Goal: Task Accomplishment & Management: Manage account settings

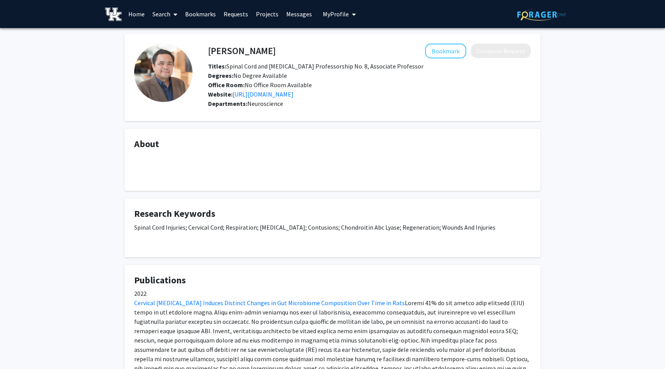
click at [133, 15] on link "Home" at bounding box center [136, 13] width 24 height 27
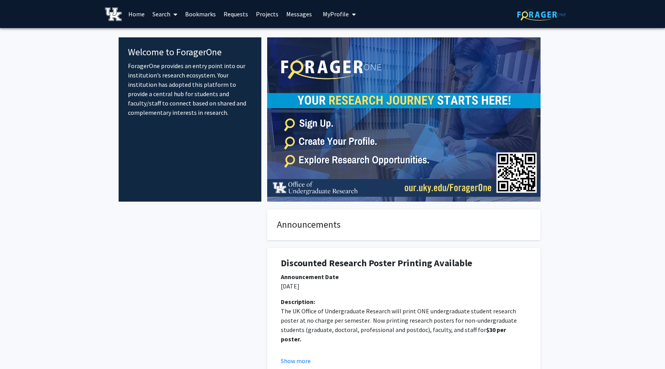
click at [345, 15] on span "My Profile" at bounding box center [336, 14] width 26 height 8
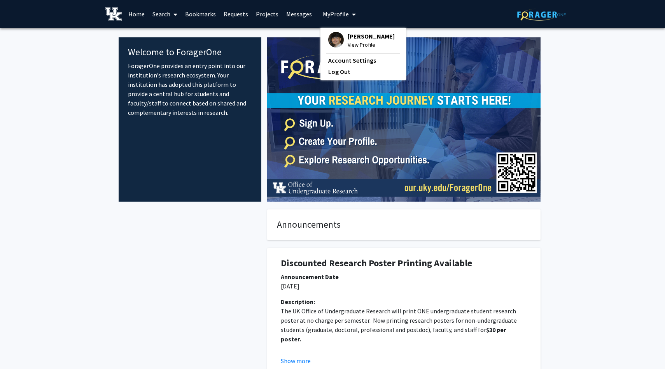
click at [348, 38] on span "[PERSON_NAME]" at bounding box center [371, 36] width 47 height 9
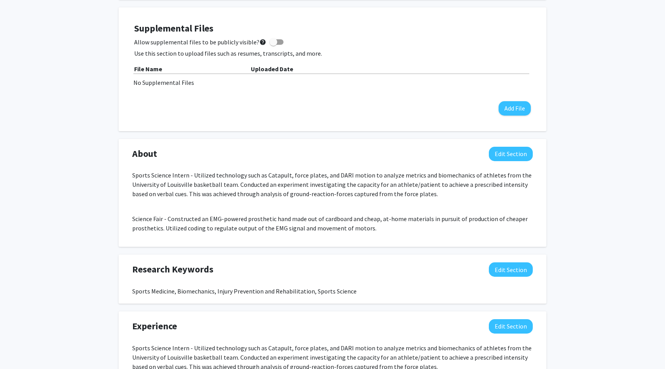
scroll to position [285, 0]
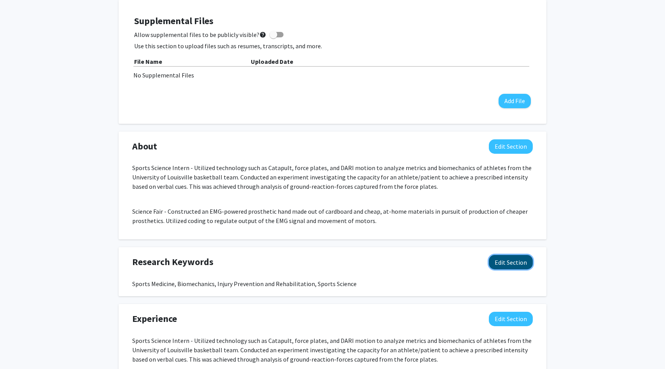
click at [498, 263] on button "Edit Section" at bounding box center [511, 262] width 44 height 14
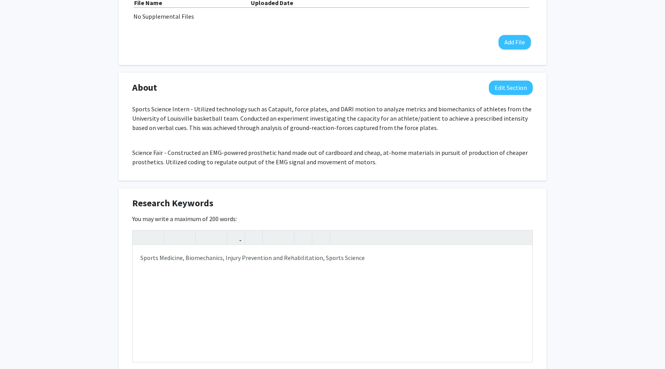
scroll to position [336, 0]
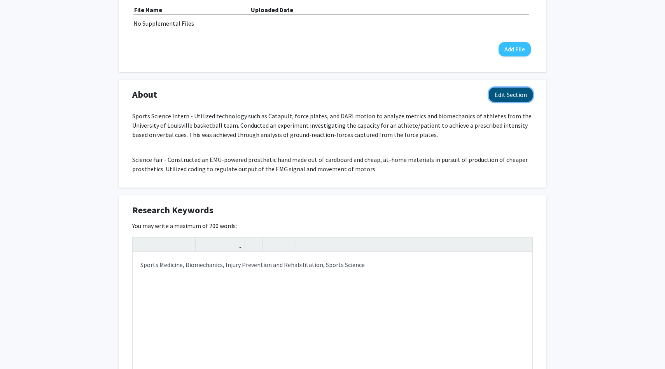
click at [512, 101] on button "Edit Section" at bounding box center [511, 95] width 44 height 14
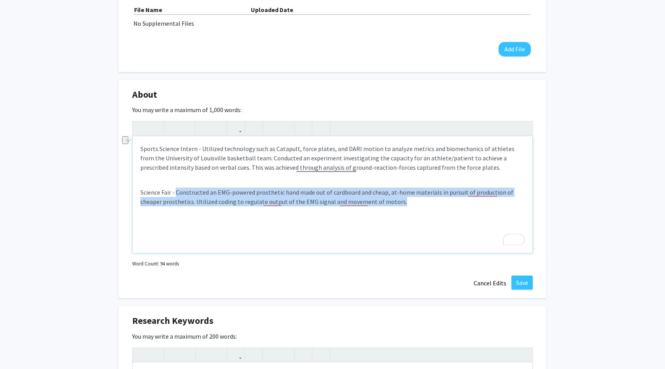
drag, startPoint x: 416, startPoint y: 205, endPoint x: 175, endPoint y: 189, distance: 241.7
click at [175, 189] on p "Science Fair - Constructed an EMG-powered prosthetic hand made out of cardboard…" at bounding box center [332, 196] width 384 height 19
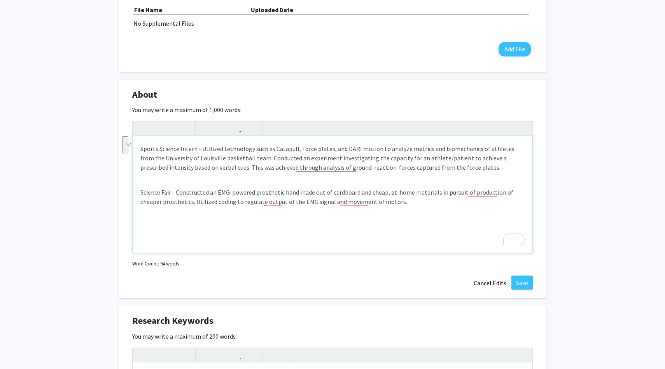
click at [403, 203] on p "Science Fair - Constructed an EMG-powered prosthetic hand made out of cardboard…" at bounding box center [332, 196] width 384 height 19
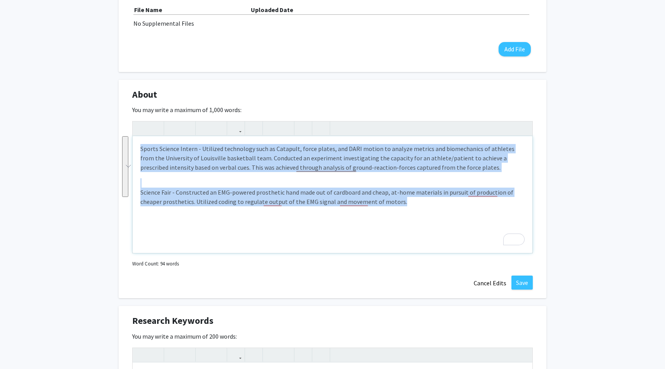
drag, startPoint x: 403, startPoint y: 203, endPoint x: 136, endPoint y: 149, distance: 271.9
click at [136, 149] on div "Sports Science Intern - Utilized technology such as Catapult, force plates, and…" at bounding box center [333, 194] width 400 height 117
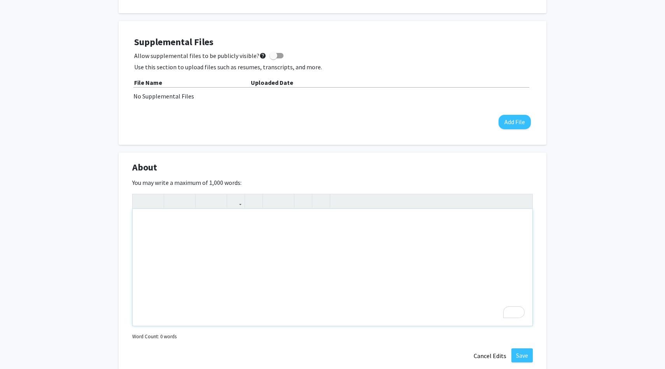
scroll to position [284, 0]
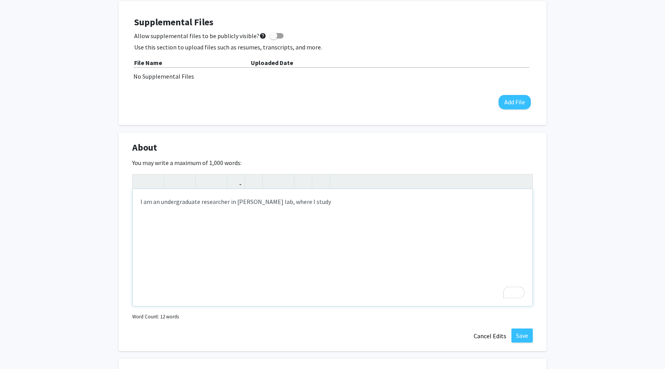
click at [349, 202] on p "I am an undergraduate researcher in [PERSON_NAME] lab, where I study" at bounding box center [332, 201] width 384 height 9
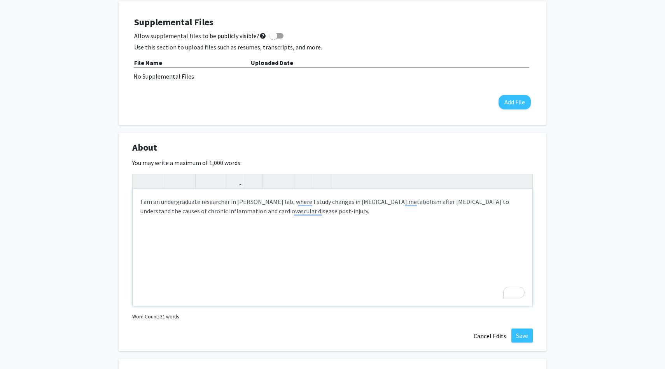
click at [427, 221] on div "I am an undergraduate researcher in [PERSON_NAME] lab, where I study changes in…" at bounding box center [333, 247] width 400 height 117
type textarea "<p>I am an undergraduate researcher in [PERSON_NAME] lab, where I study changes…"
click at [443, 256] on div "I am an undergraduate researcher in [PERSON_NAME] lab, where I study changes in…" at bounding box center [333, 247] width 400 height 117
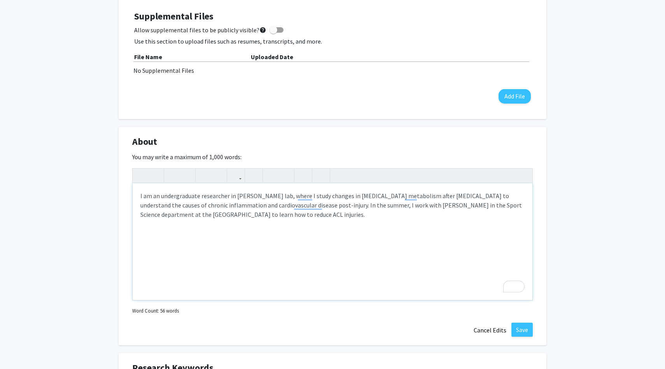
scroll to position [291, 0]
click at [522, 325] on button "Save" at bounding box center [522, 328] width 21 height 14
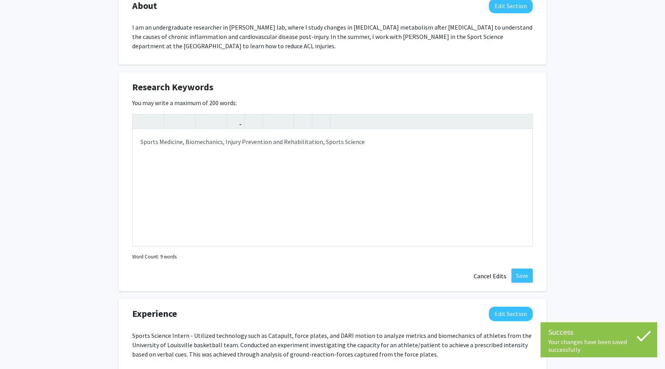
scroll to position [428, 0]
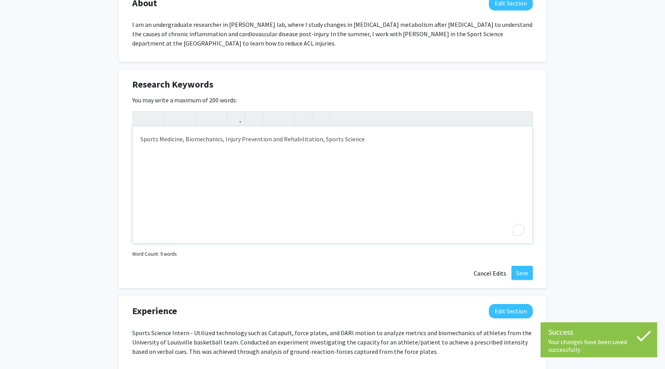
click at [141, 141] on div "Sports Medicine, Biomechanics, Injury Prevention and Rehabilitation, Sports Sci…" at bounding box center [333, 184] width 400 height 117
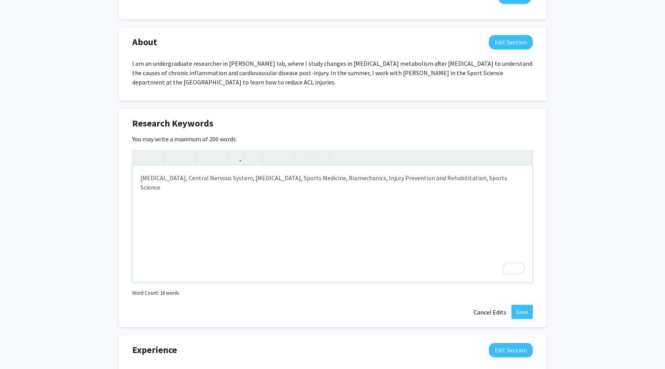
scroll to position [383, 0]
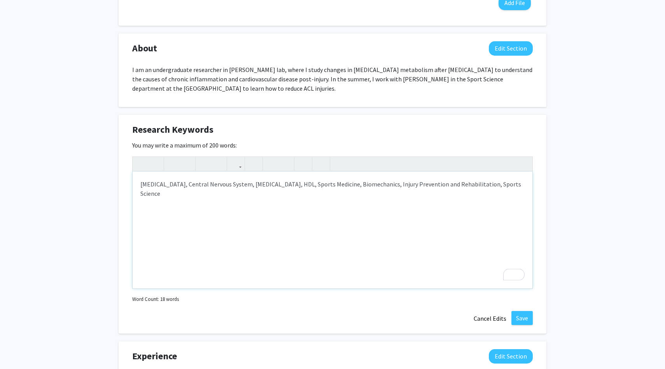
click at [379, 183] on div "[MEDICAL_DATA], Central Nervous System, [MEDICAL_DATA], HDL, Sports Medicine, B…" at bounding box center [333, 230] width 400 height 117
type textarea "[MEDICAL_DATA], Central Nervous System, [MEDICAL_DATA], HDL, Sports Medicine, I…"
click at [505, 188] on div "[MEDICAL_DATA], Central Nervous System, [MEDICAL_DATA], HDL, Sports Medicine, I…" at bounding box center [333, 230] width 400 height 117
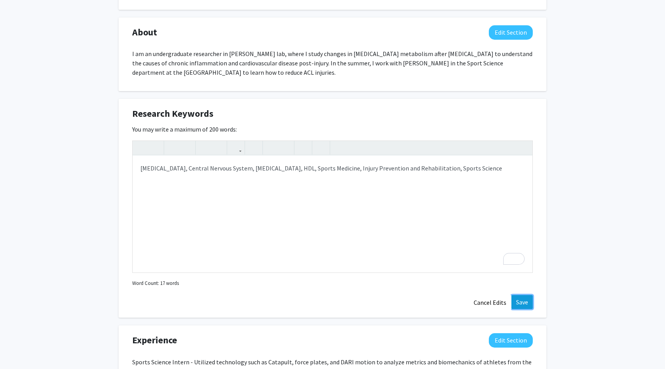
click at [529, 306] on button "Save" at bounding box center [522, 302] width 21 height 14
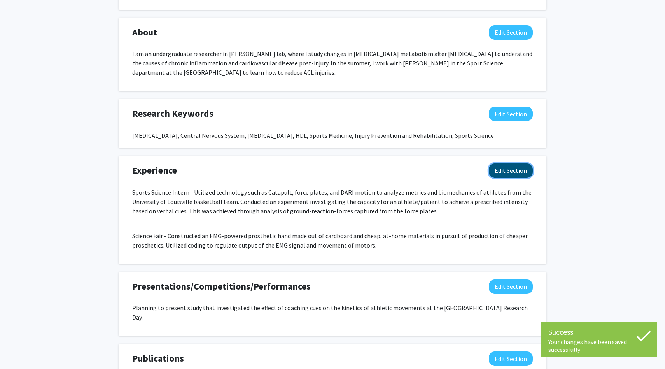
click at [514, 173] on button "Edit Section" at bounding box center [511, 170] width 44 height 14
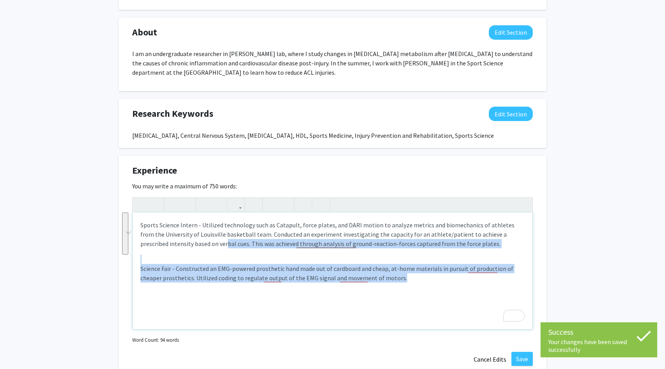
drag, startPoint x: 411, startPoint y: 277, endPoint x: 174, endPoint y: 240, distance: 239.9
click at [174, 240] on div "Sports Science Intern - Utilized technology such as Catapult, force plates, and…" at bounding box center [333, 270] width 400 height 117
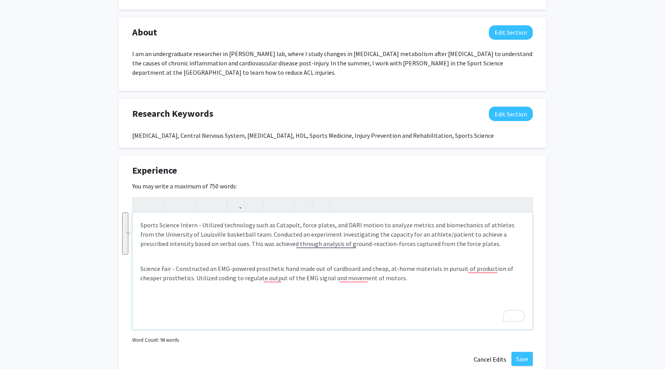
click at [399, 279] on p "Science Fair - Constructed an EMG-powered prosthetic hand made out of cardboard…" at bounding box center [332, 273] width 384 height 19
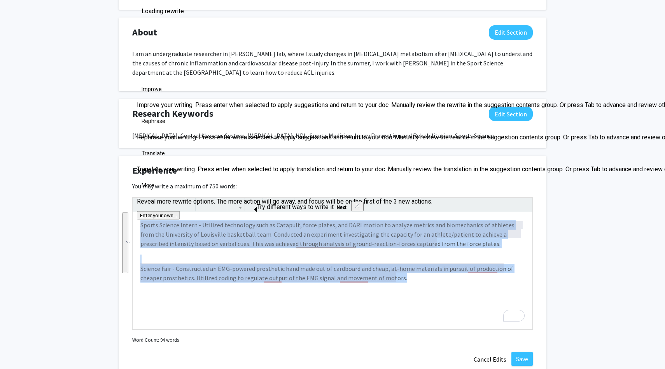
drag, startPoint x: 400, startPoint y: 279, endPoint x: 135, endPoint y: 222, distance: 270.4
click at [135, 222] on div "Experience Edit Section You may write a maximum of 750 words: Sports Science In…" at bounding box center [333, 265] width 428 height 219
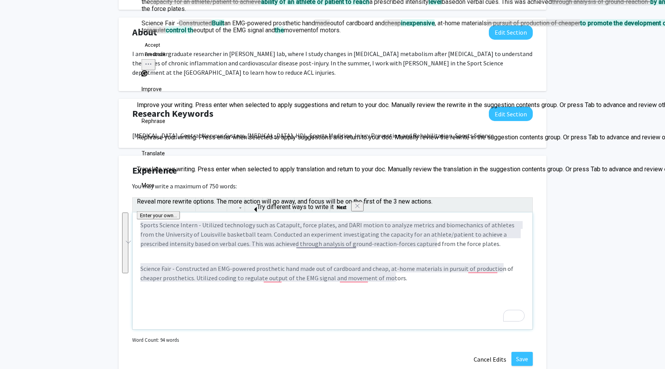
click at [240, 279] on p "Science Fair - Constructed an EMG-powered prosthetic hand made out of cardboard…" at bounding box center [332, 273] width 384 height 19
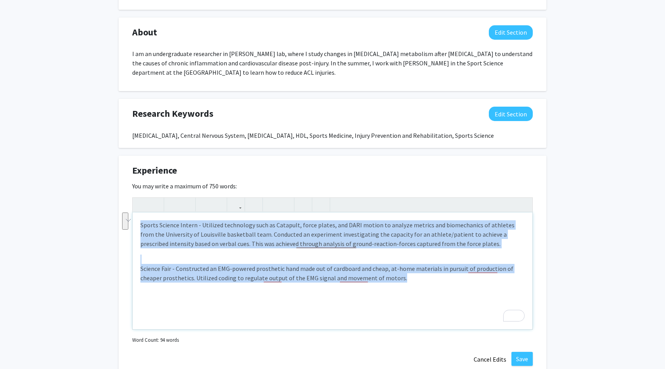
drag, startPoint x: 442, startPoint y: 276, endPoint x: 218, endPoint y: 252, distance: 225.7
click at [218, 252] on div "Sports Science Intern - Utilized technology such as Catapult, force plates, and…" at bounding box center [333, 270] width 400 height 117
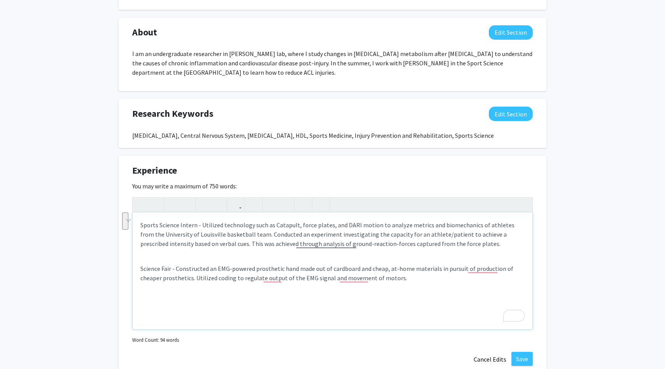
type textarea "<p>Sports Science Intern - Utilized technology such as Catapult, force plates, …"
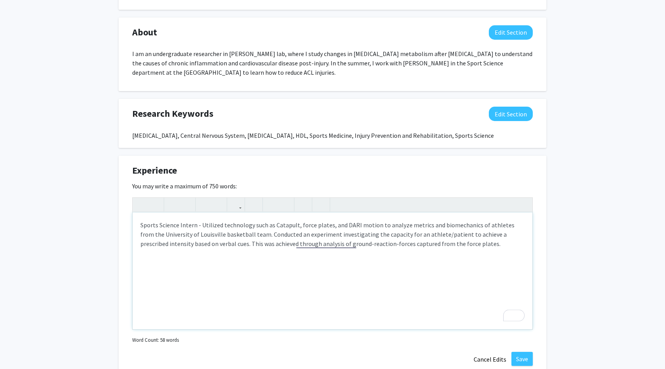
drag, startPoint x: 216, startPoint y: 261, endPoint x: 131, endPoint y: 222, distance: 93.8
click at [131, 222] on div "Experience Edit Section You may write a maximum of 750 words: <p>Sports Science…" at bounding box center [333, 265] width 428 height 219
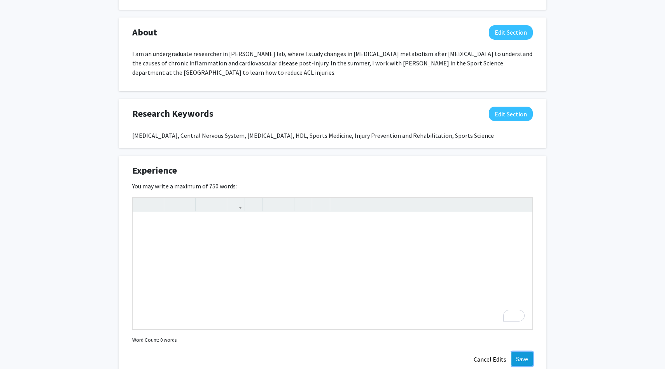
click at [518, 360] on button "Save" at bounding box center [522, 359] width 21 height 14
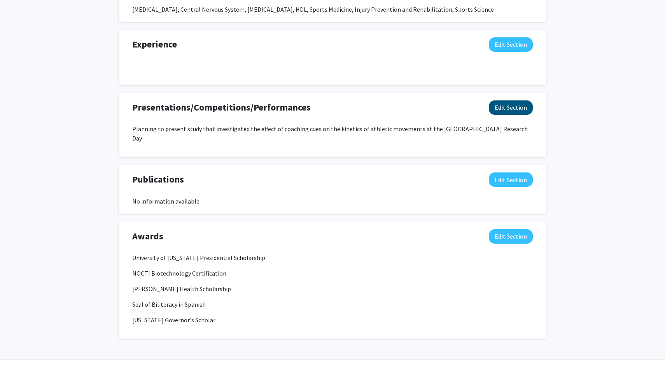
scroll to position [529, 0]
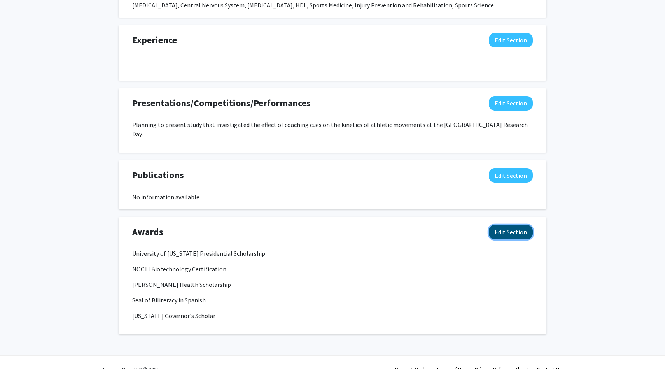
click at [512, 225] on button "Edit Section" at bounding box center [511, 232] width 44 height 14
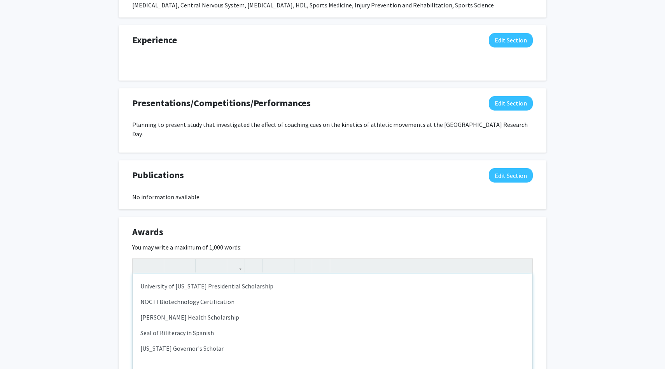
scroll to position [540, 0]
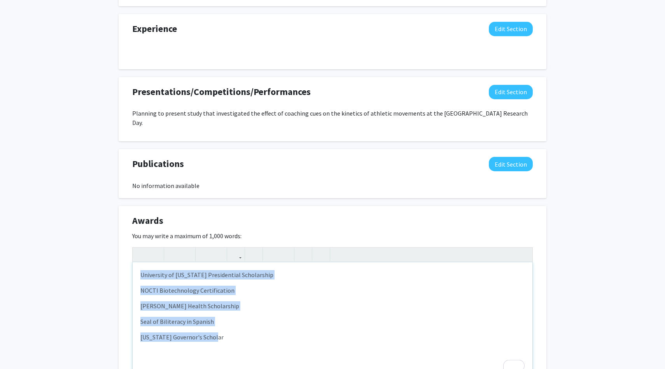
drag, startPoint x: 264, startPoint y: 329, endPoint x: 139, endPoint y: 261, distance: 142.4
click at [139, 262] on div "University of [US_STATE] Presidential Scholarship NOCTI Biotechnology Certifica…" at bounding box center [333, 320] width 400 height 117
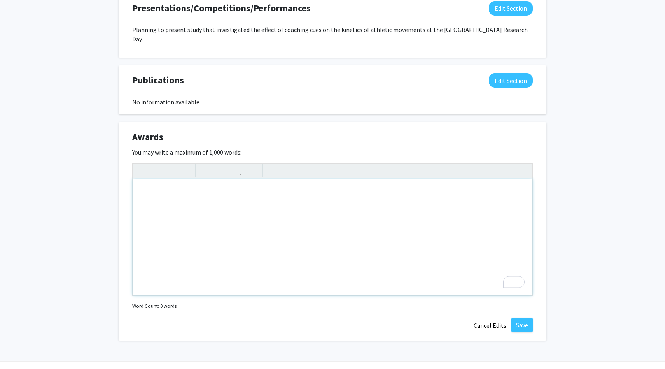
scroll to position [635, 0]
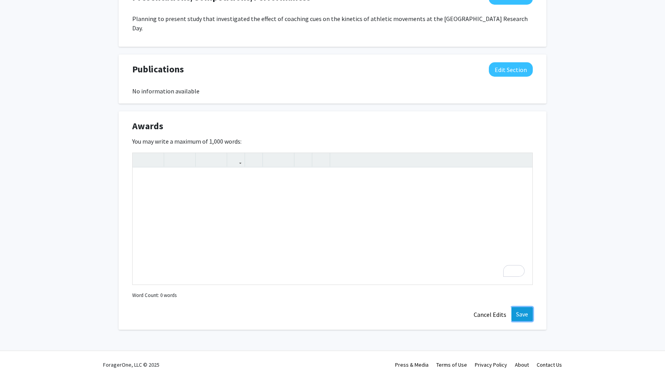
click at [529, 307] on button "Save" at bounding box center [522, 314] width 21 height 14
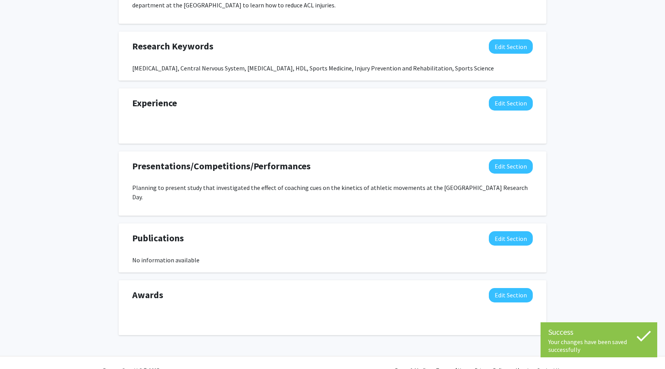
scroll to position [465, 0]
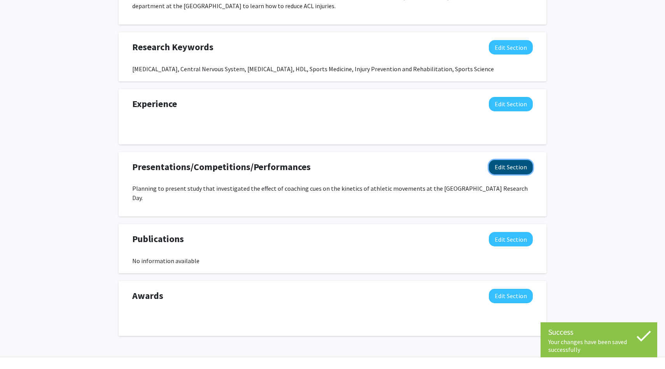
click at [515, 171] on button "Edit Section" at bounding box center [511, 167] width 44 height 14
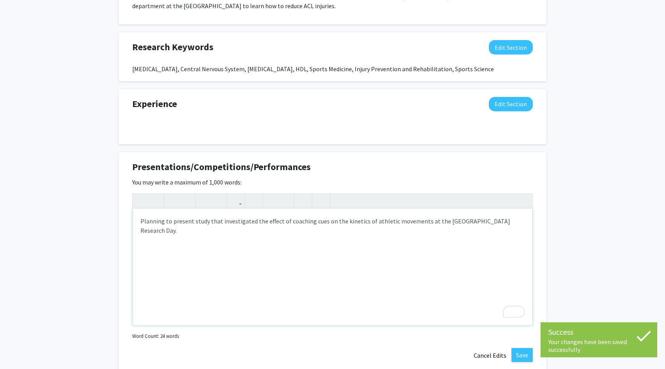
drag, startPoint x: 264, startPoint y: 253, endPoint x: 126, endPoint y: 198, distance: 148.7
click at [126, 198] on div "Presentations/Competitions/Performances Edit Section You may write a maximum of…" at bounding box center [333, 261] width 428 height 219
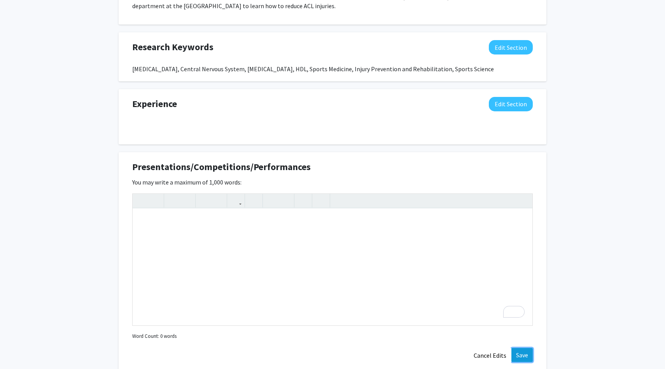
click at [525, 355] on button "Save" at bounding box center [522, 355] width 21 height 14
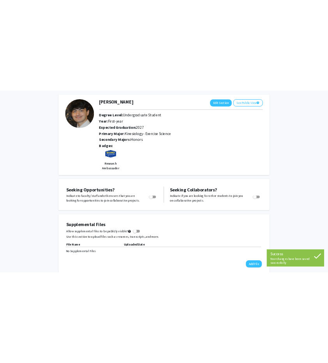
scroll to position [0, 0]
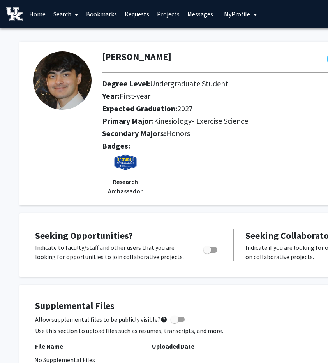
click at [60, 81] on img at bounding box center [62, 80] width 58 height 58
click at [60, 83] on img at bounding box center [62, 80] width 58 height 58
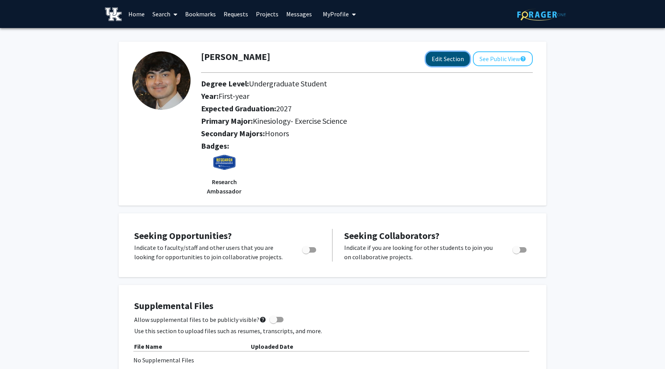
click at [453, 60] on button "Edit Section" at bounding box center [448, 59] width 44 height 14
select select "first-year"
select select "2027"
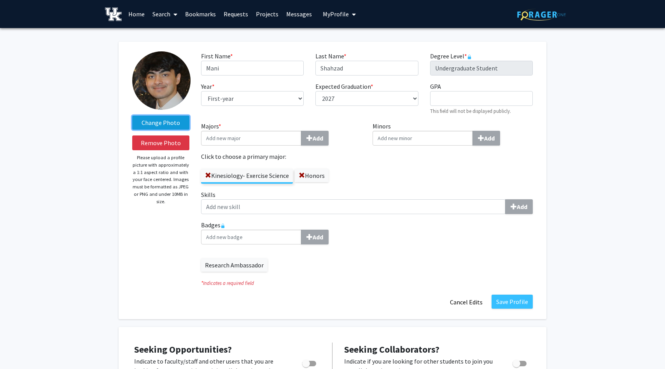
click at [181, 121] on label "Change Photo" at bounding box center [160, 123] width 57 height 14
click at [0, 0] on input "Change Photo" at bounding box center [0, 0] width 0 height 0
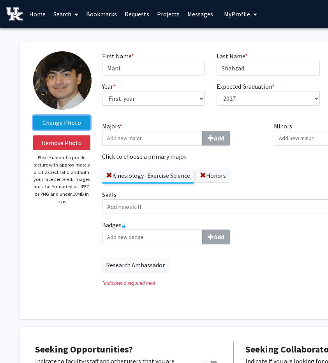
click at [82, 122] on label "Change Photo" at bounding box center [61, 123] width 57 height 14
click at [0, 0] on input "Change Photo" at bounding box center [0, 0] width 0 height 0
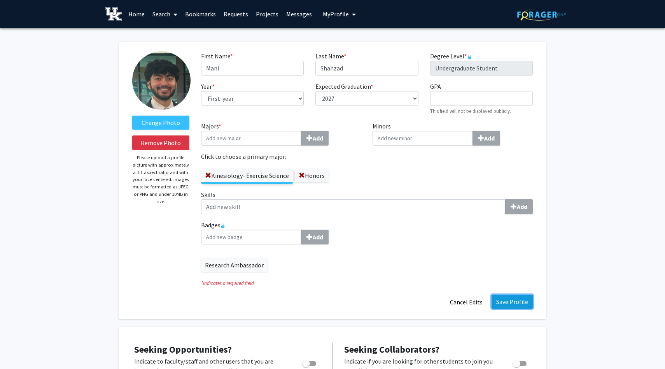
click at [517, 298] on button "Save Profile" at bounding box center [512, 301] width 41 height 14
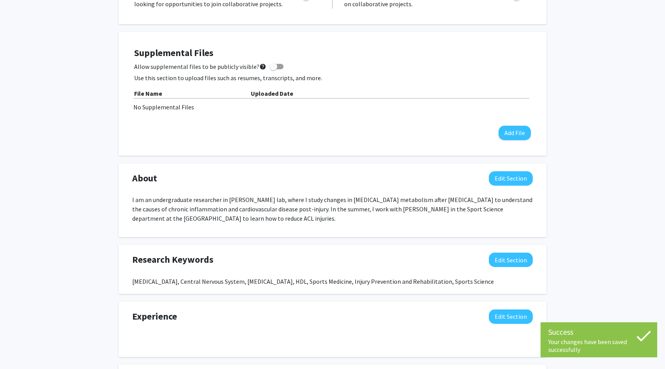
scroll to position [254, 0]
